Goal: Communication & Community: Answer question/provide support

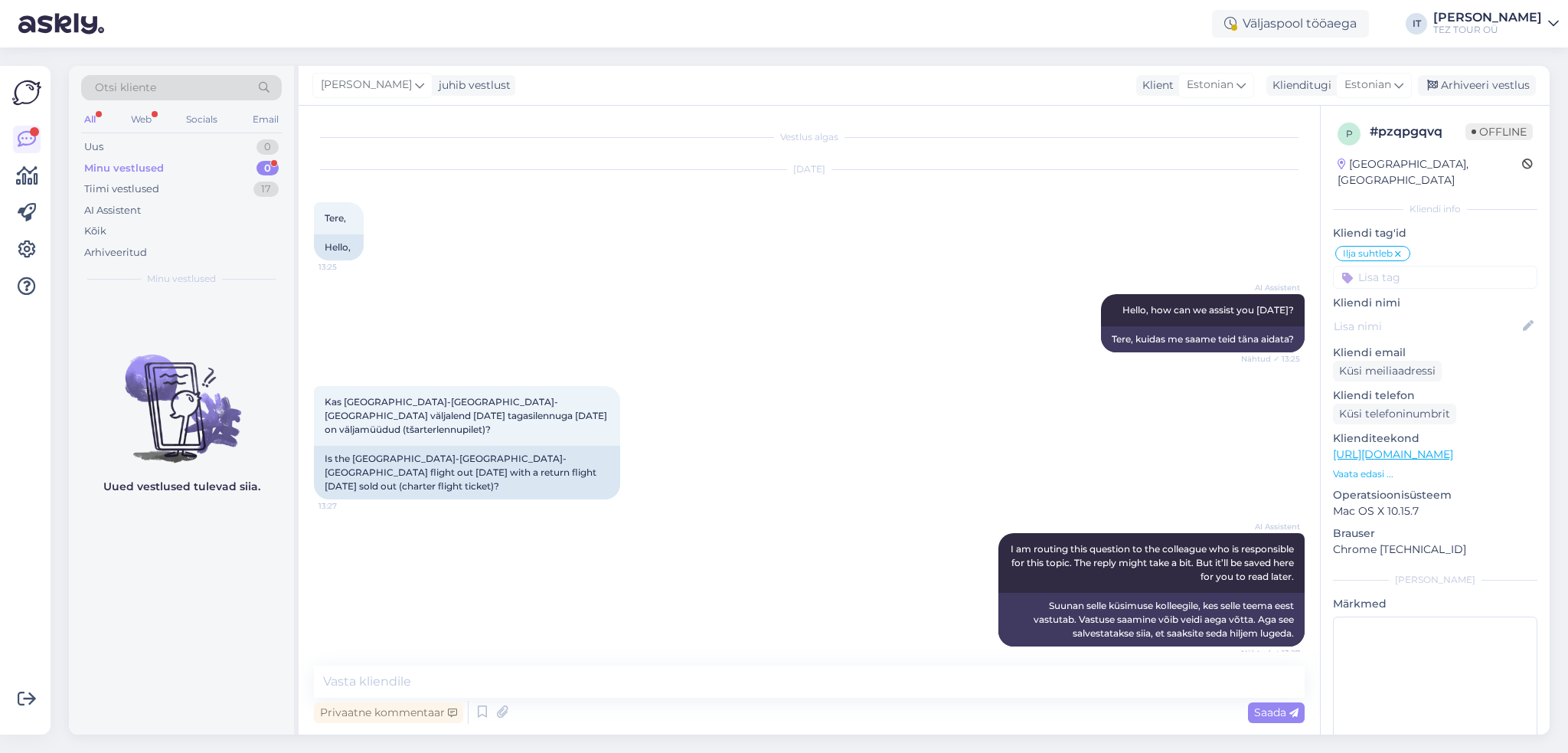
scroll to position [372, 0]
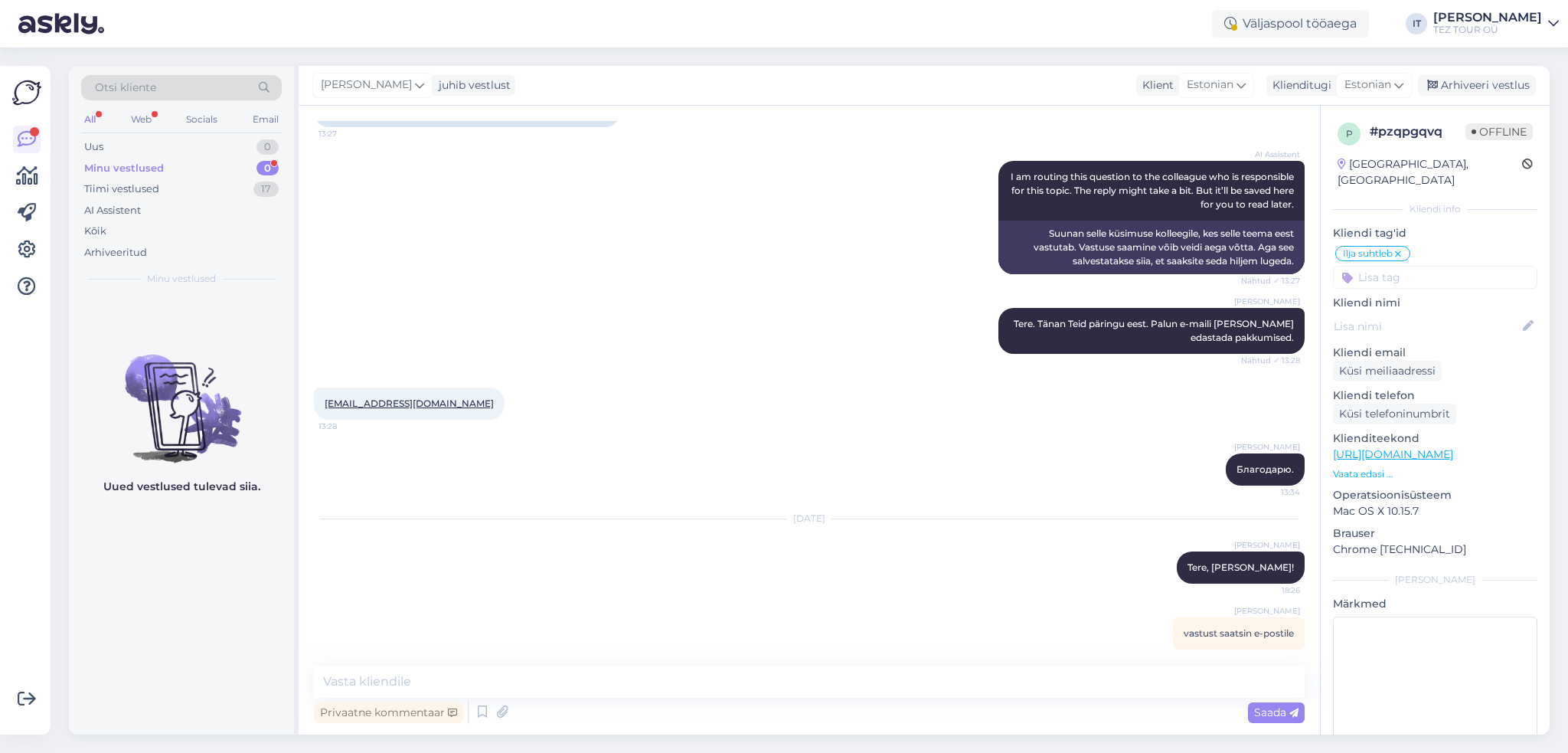
click at [195, 171] on div "Minu vestlused 0" at bounding box center [181, 168] width 200 height 22
click at [204, 138] on div "Uus 0" at bounding box center [181, 147] width 200 height 22
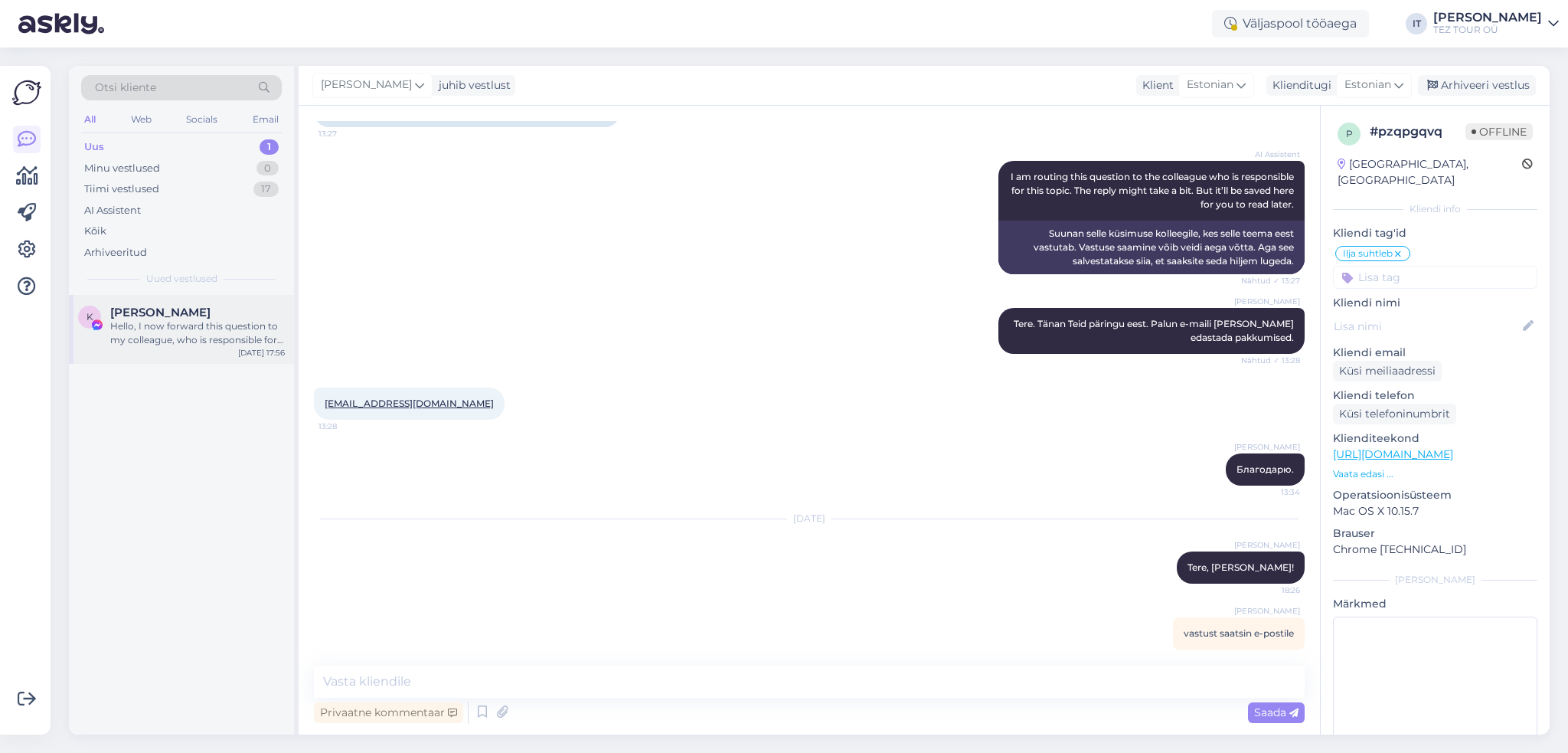
click at [230, 329] on div "Hello, I now forward this question to my colleague, who is responsible for this…" at bounding box center [198, 333] width 175 height 27
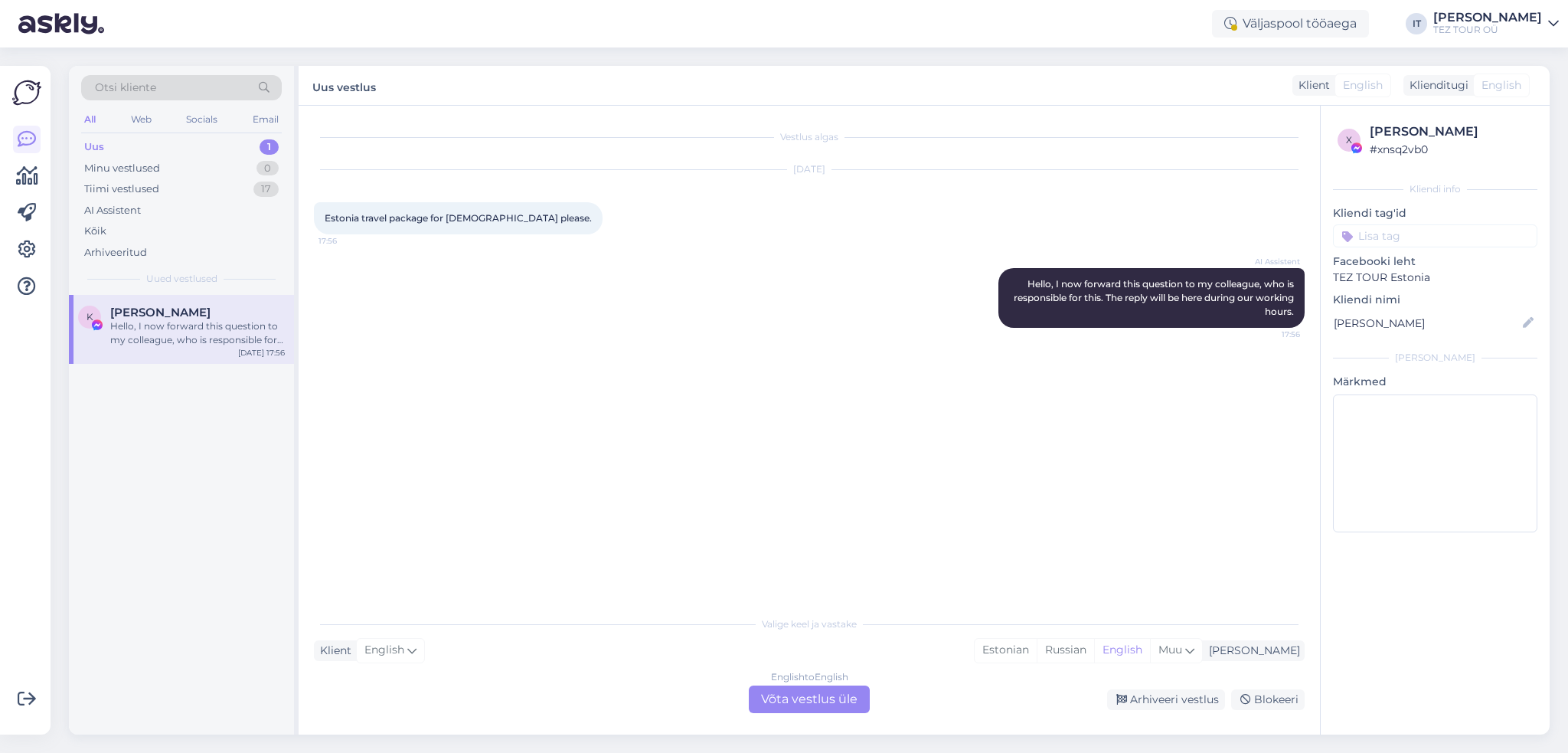
click at [833, 696] on div "English to English Võta vestlus üle" at bounding box center [809, 699] width 121 height 27
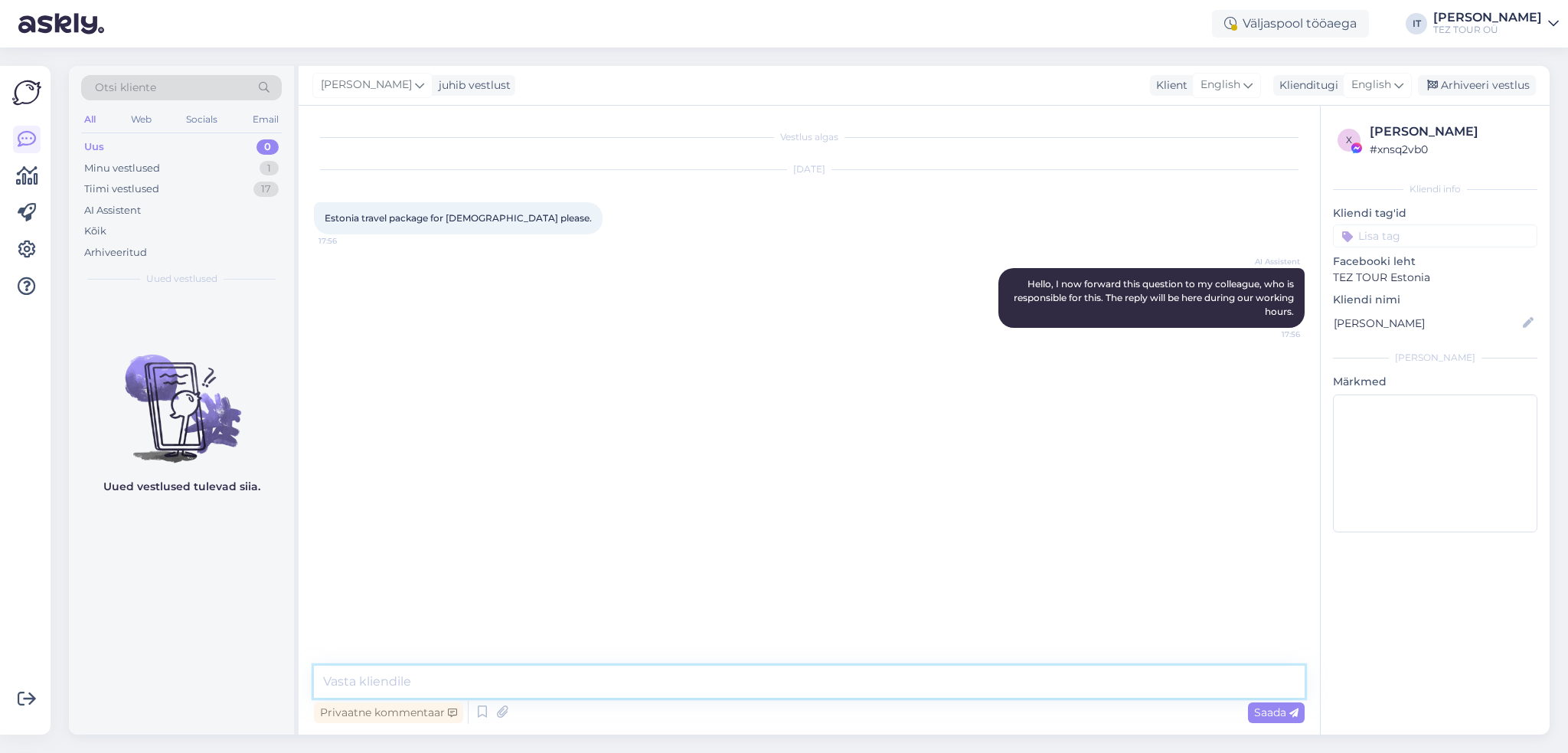
click at [793, 682] on textarea at bounding box center [809, 682] width 991 height 32
type textarea "HelloPl"
type textarea "e"
type textarea "P"
type textarea "C"
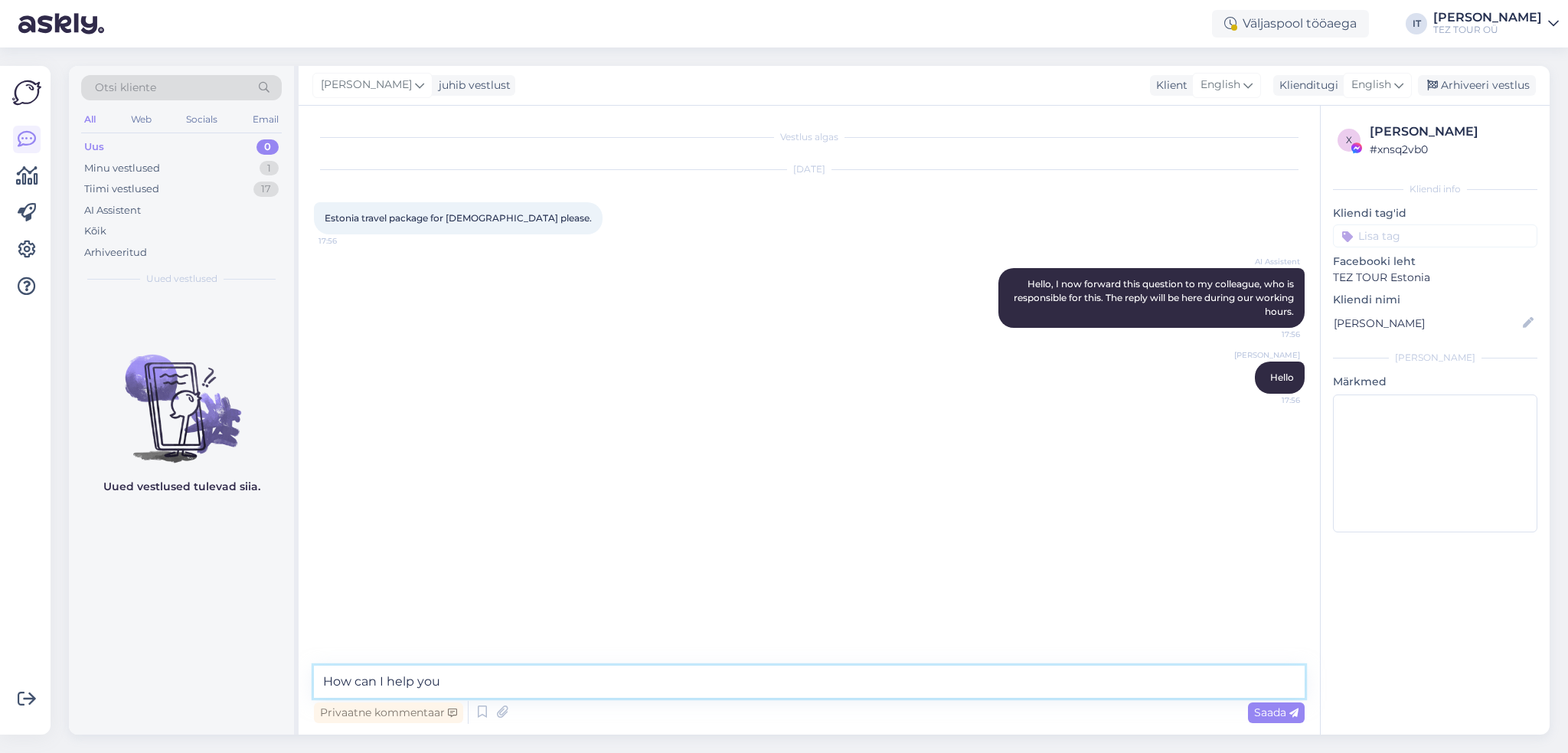
type textarea "How can I help you?"
click at [1429, 225] on input at bounding box center [1434, 236] width 204 height 23
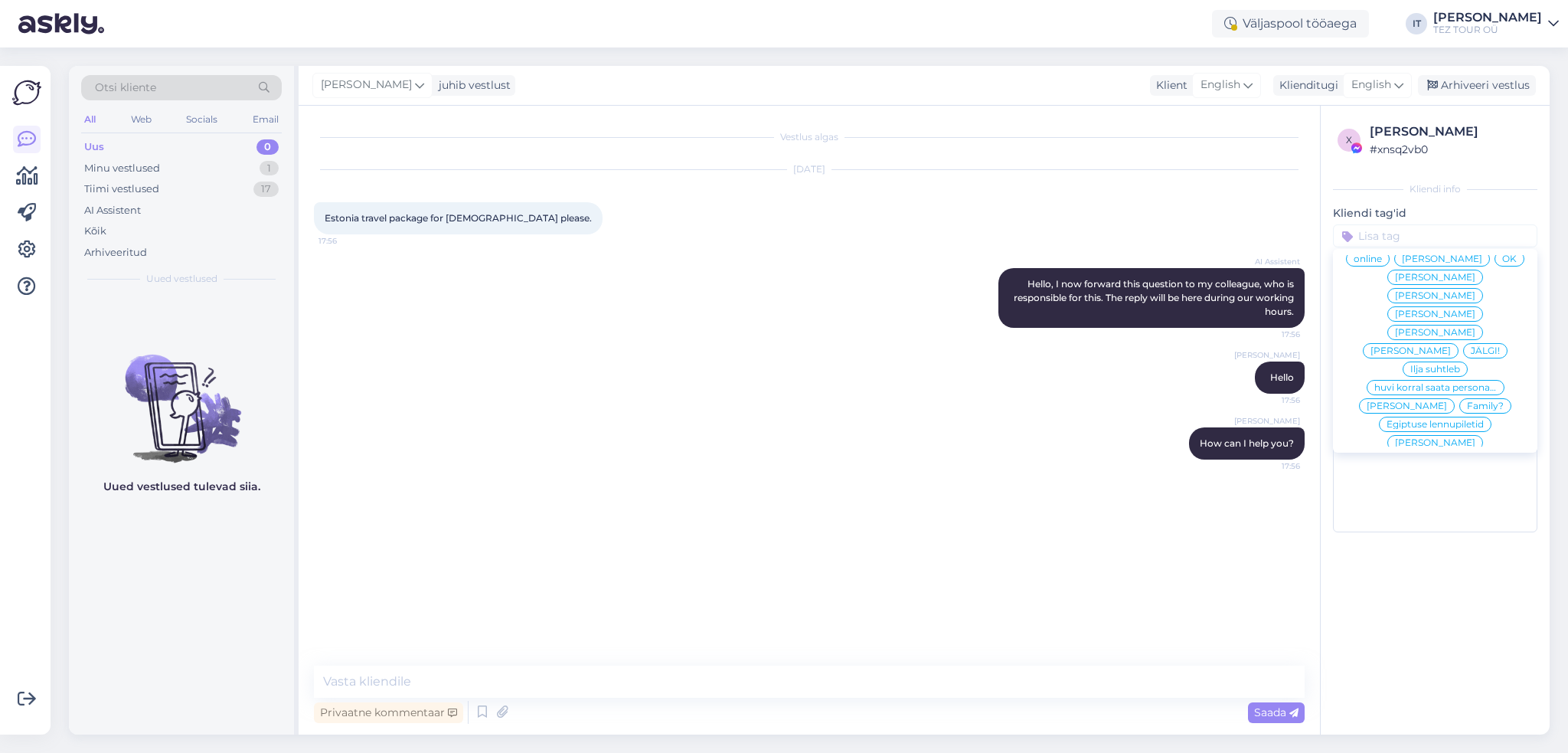
scroll to position [86, 0]
click at [1434, 352] on span "Ilja suhtleb" at bounding box center [1435, 356] width 50 height 9
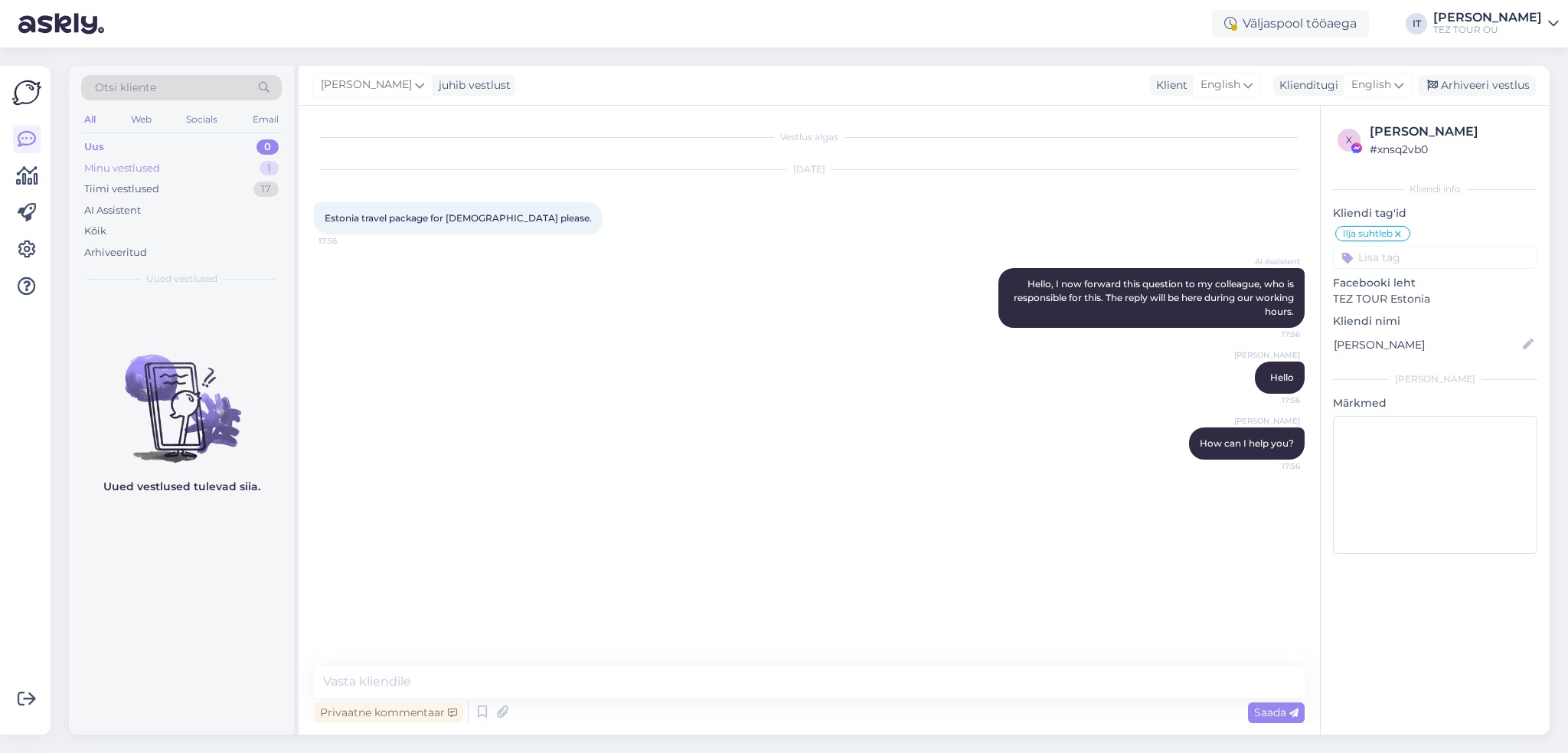
click at [234, 164] on div "Minu vestlused 1" at bounding box center [181, 168] width 200 height 22
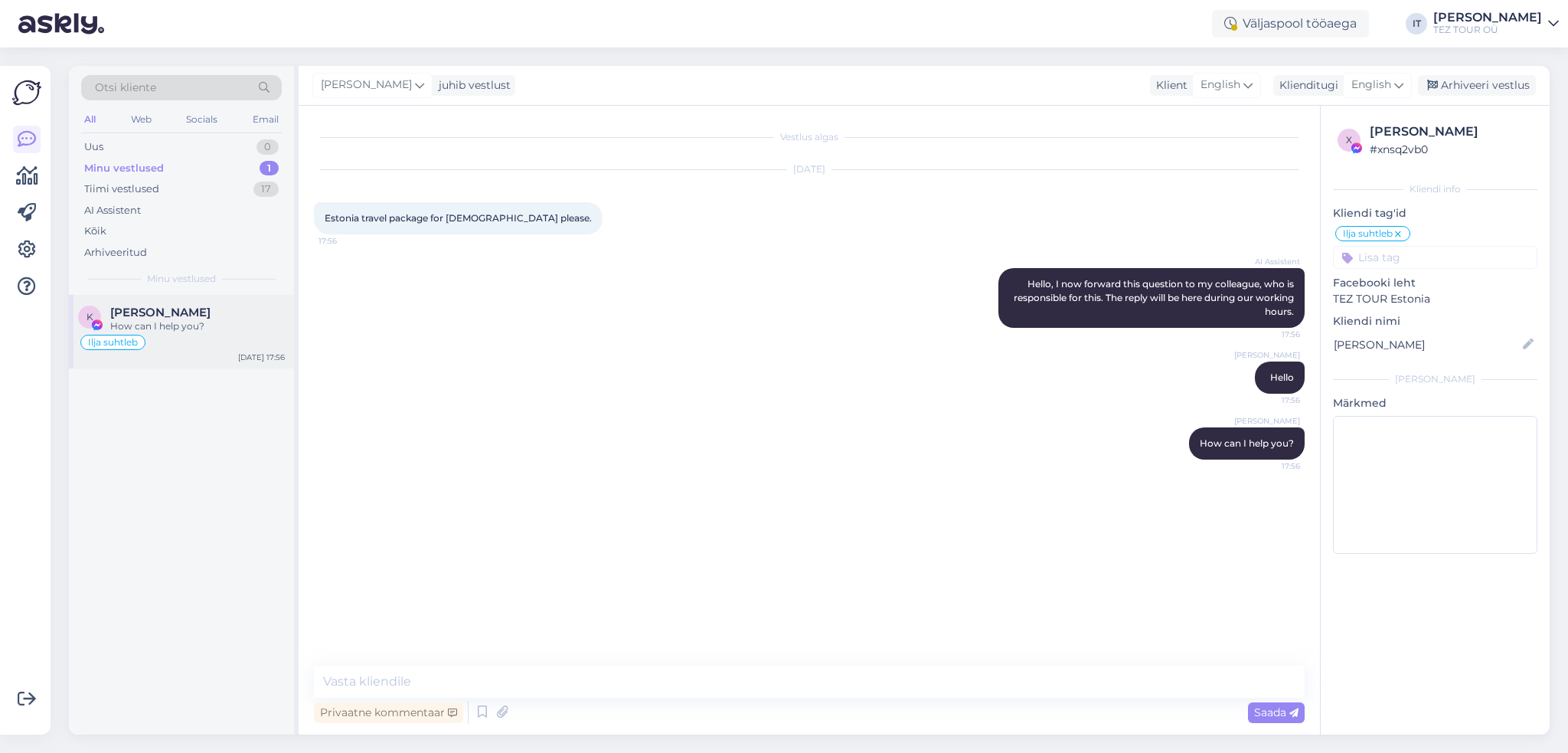
click at [231, 349] on div "Ilja suhtleb" at bounding box center [181, 342] width 207 height 18
click at [545, 675] on textarea at bounding box center [809, 682] width 991 height 32
click at [461, 683] on textarea at bounding box center [809, 682] width 991 height 32
type textarea "S"
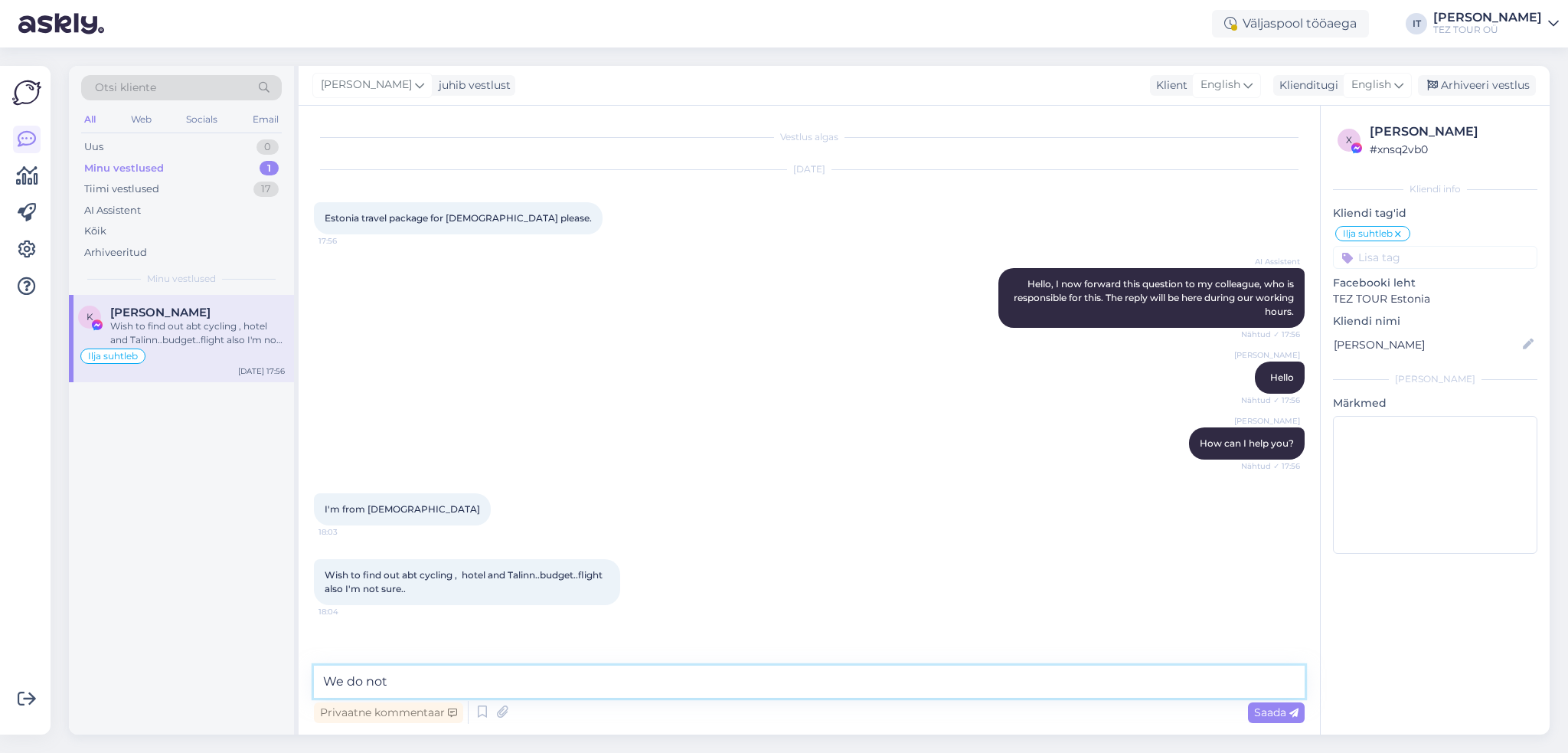
scroll to position [35, 0]
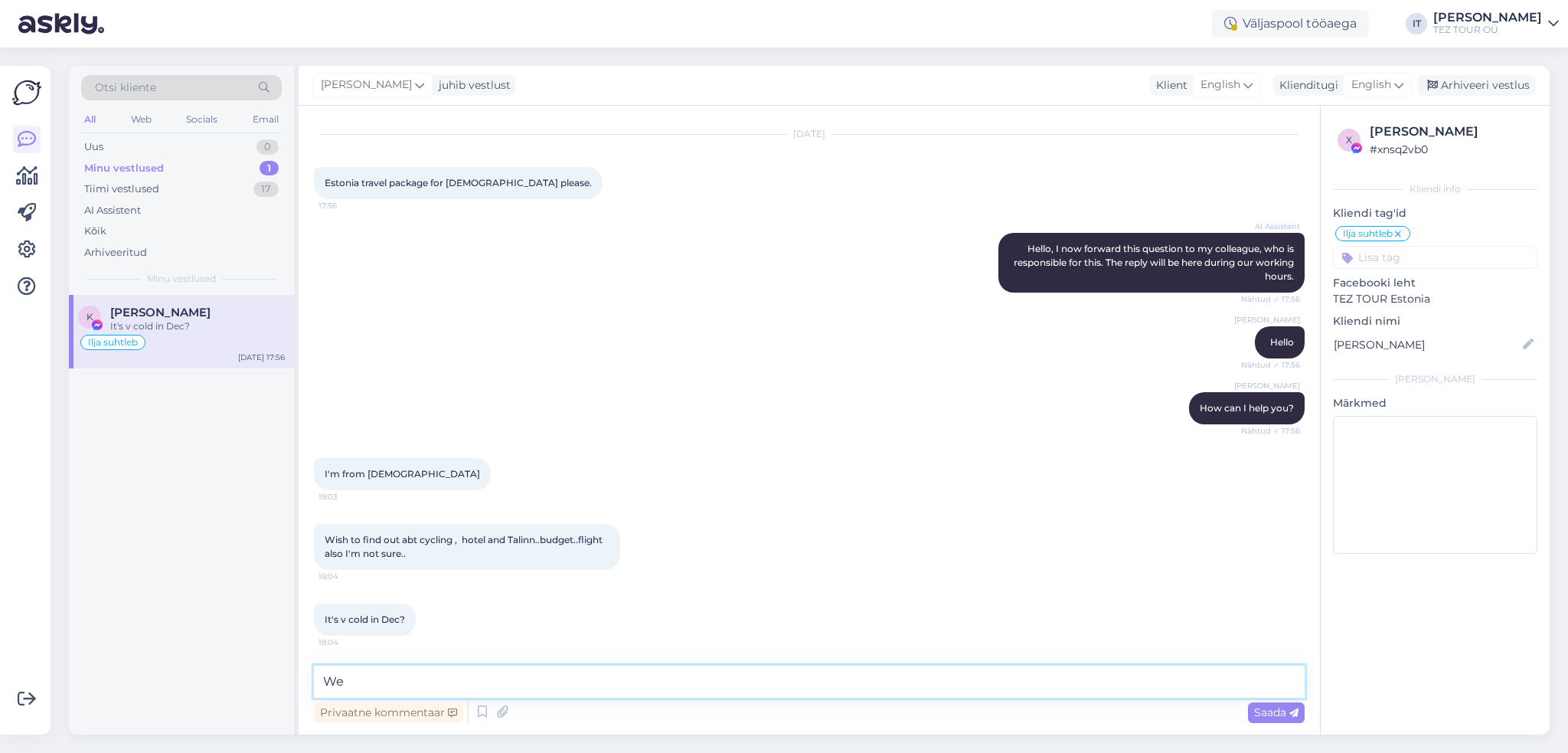
type textarea "W"
type textarea "w"
click at [522, 682] on textarea "We do not offer tours in [GEOGRAPHIC_DATA], we offer tours" at bounding box center [809, 682] width 991 height 32
click at [726, 688] on textarea "We do not offer tours in [GEOGRAPHIC_DATA], in winter we offer tours" at bounding box center [809, 682] width 991 height 32
type textarea "We do not offer tours in [GEOGRAPHIC_DATA], in winter we offer tours to [GEOGRA…"
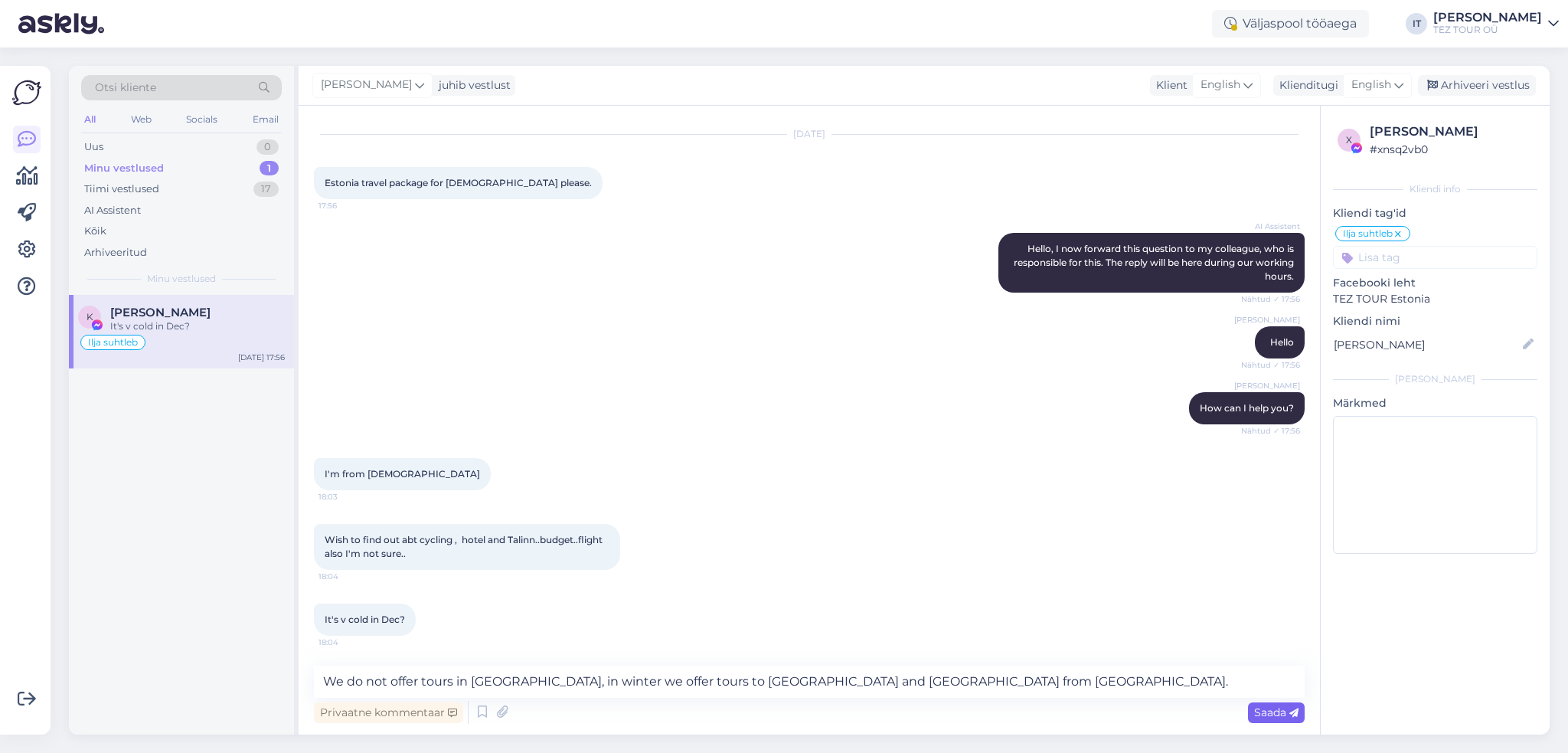
click at [1284, 708] on span "Saada" at bounding box center [1276, 711] width 44 height 14
click at [842, 685] on div "Vestlus algas [DATE] [GEOGRAPHIC_DATA] travel package for [DEMOGRAPHIC_DATA] pl…" at bounding box center [809, 420] width 1021 height 629
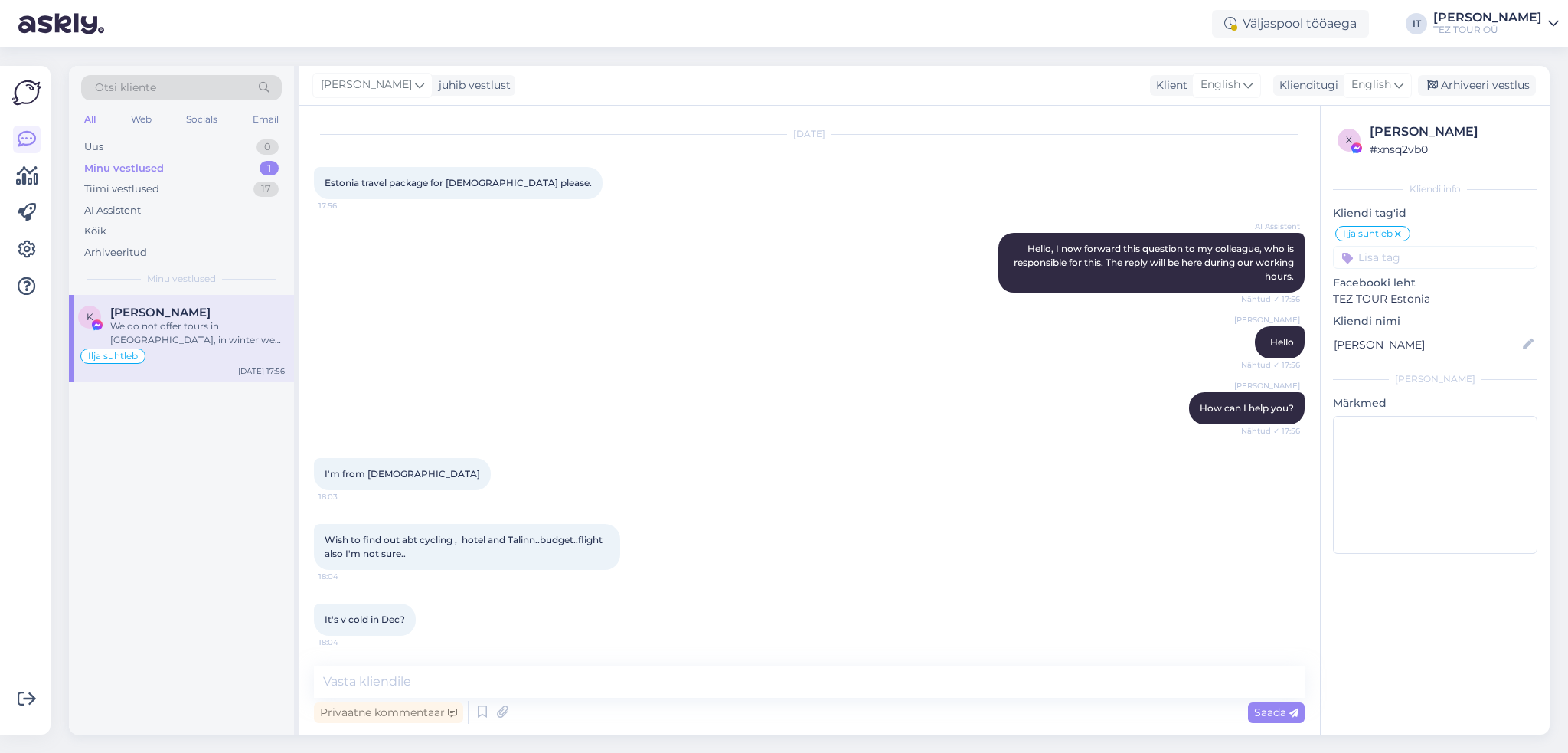
scroll to position [115, 0]
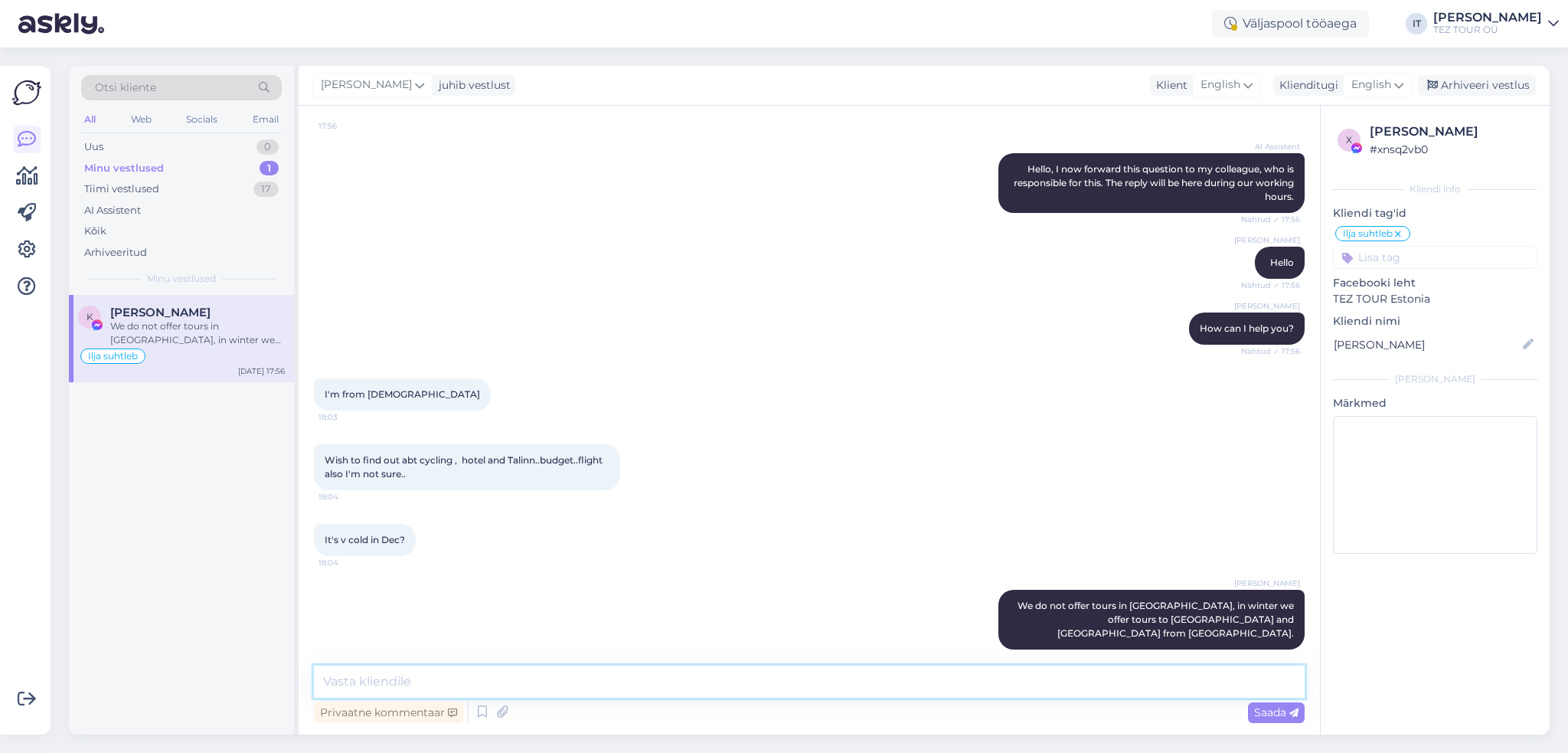
click at [839, 683] on textarea at bounding box center [809, 682] width 991 height 32
type textarea "And yes, it is very cold in December :)"
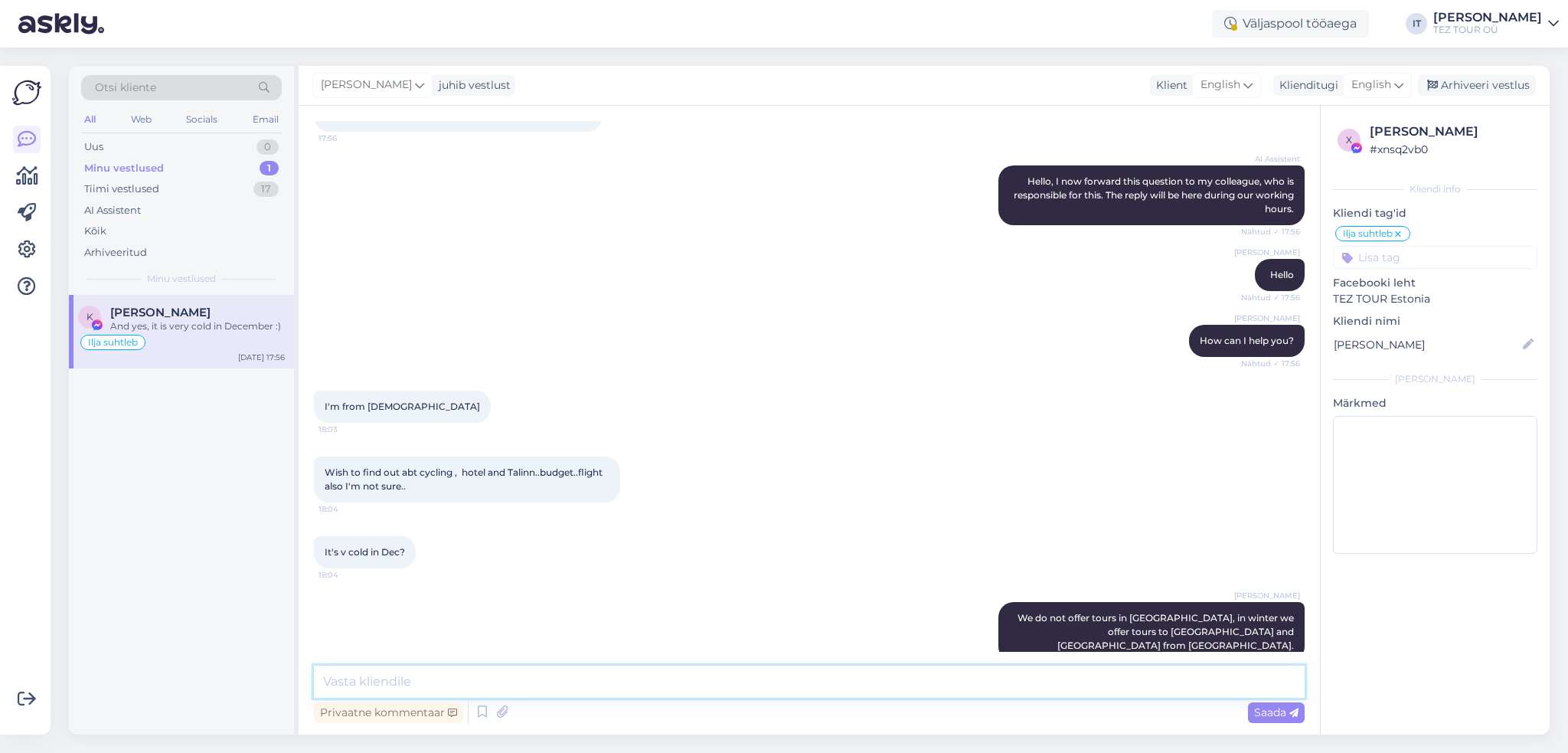
scroll to position [181, 0]
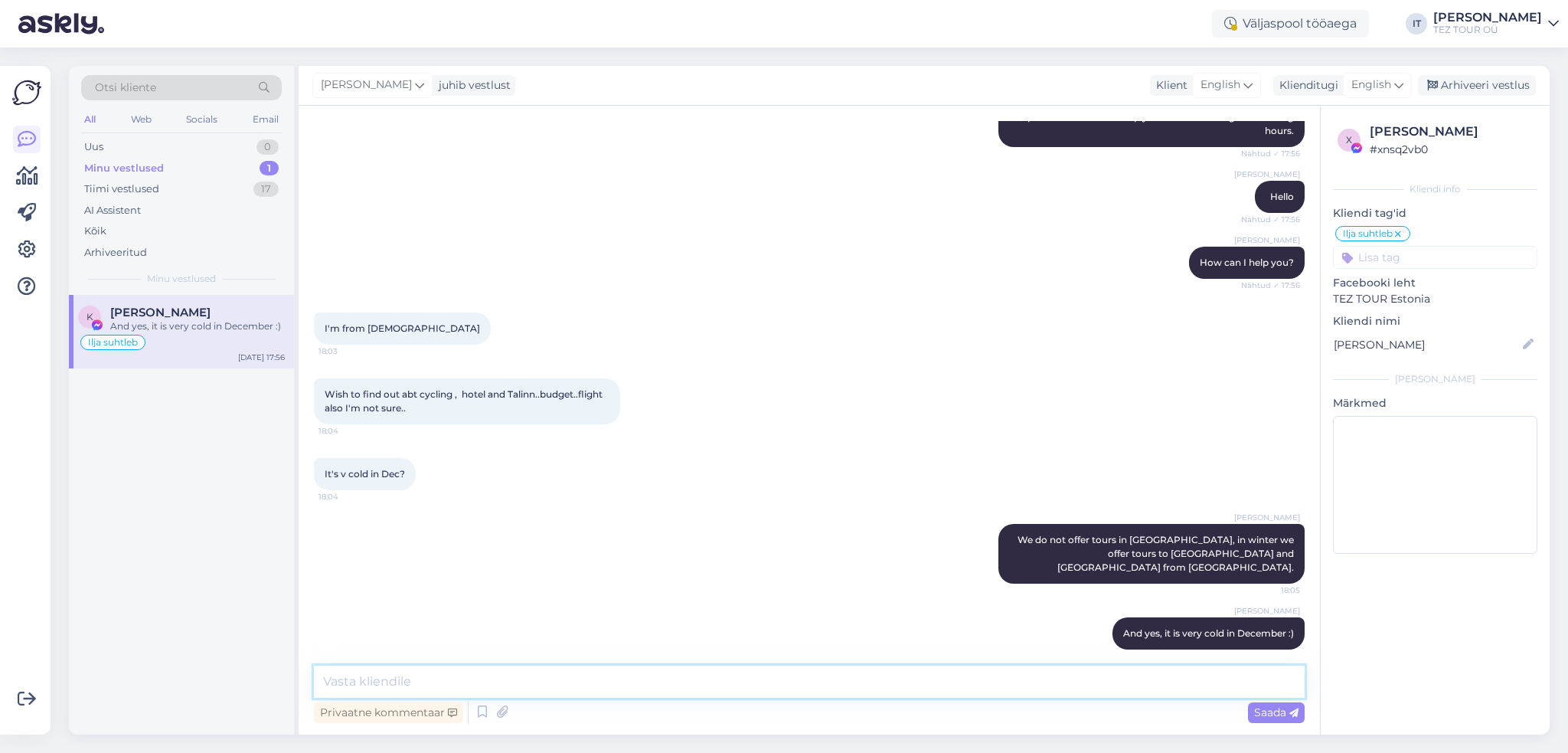
click at [810, 673] on textarea at bounding box center [809, 682] width 991 height 32
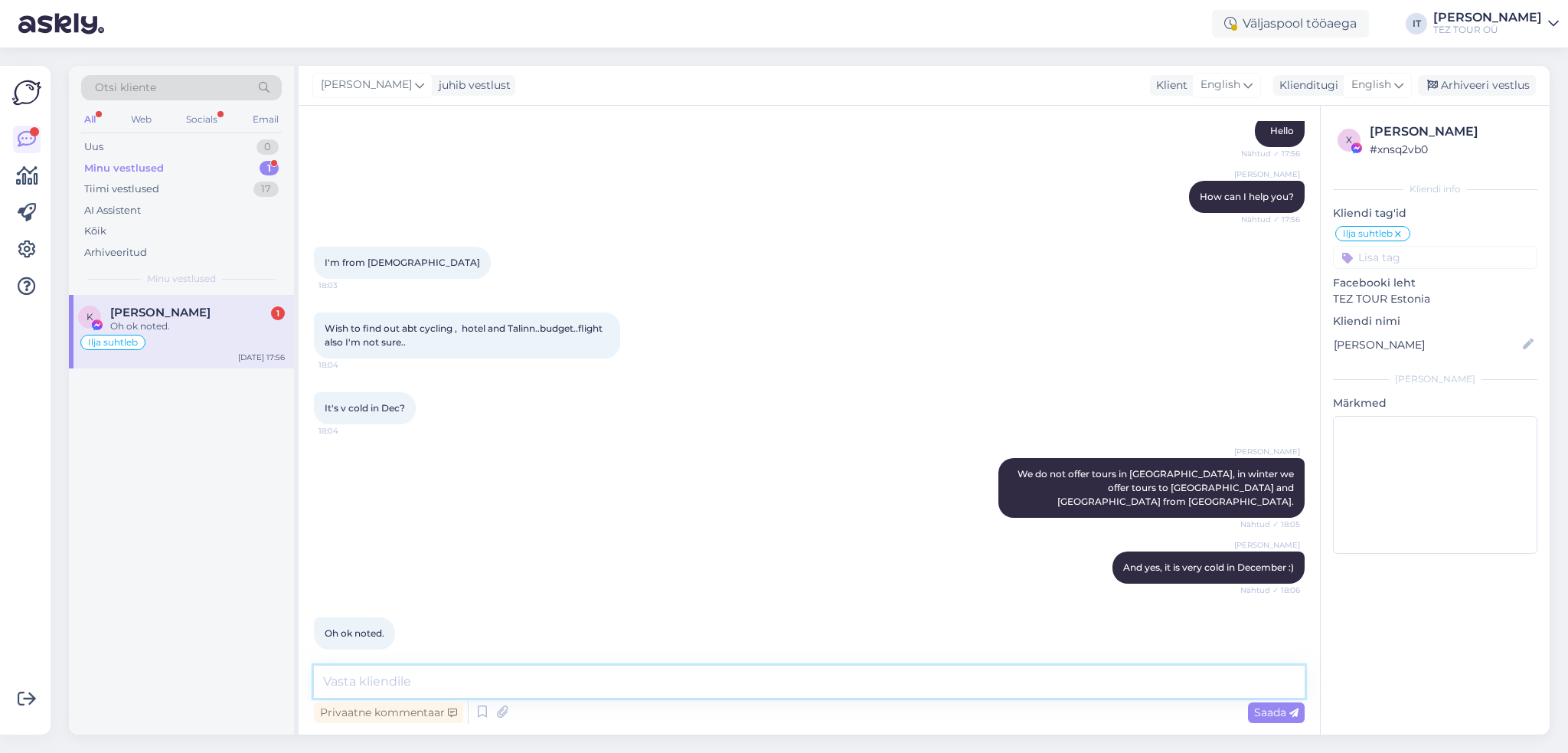
click at [538, 690] on textarea at bounding box center [809, 682] width 991 height 32
click at [216, 352] on div "K [PERSON_NAME] 1 Oh ok noted. Ilja suhtleb [DATE] 17:56" at bounding box center [181, 332] width 225 height 74
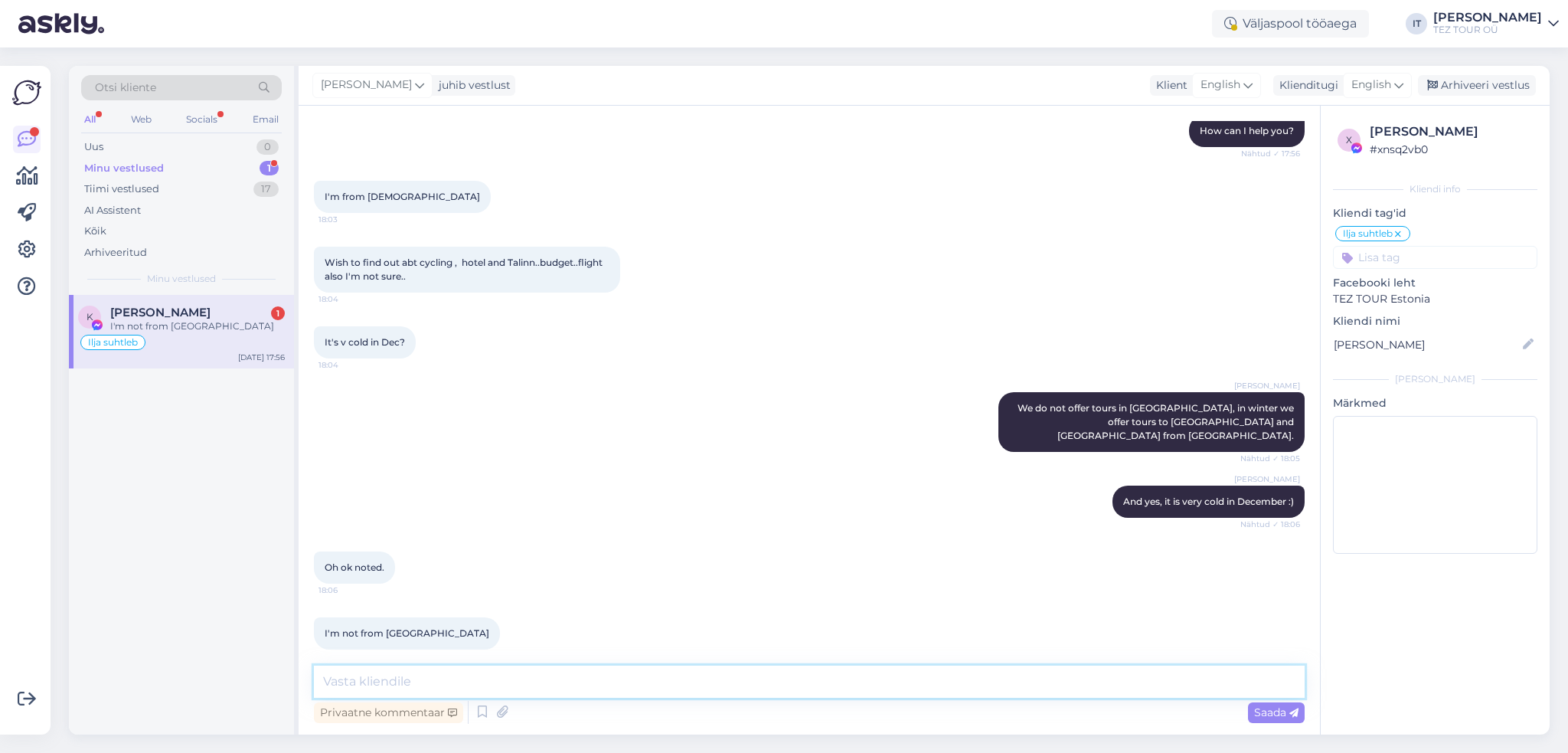
click at [591, 679] on textarea at bounding box center [809, 682] width 991 height 32
